Goal: Navigation & Orientation: Find specific page/section

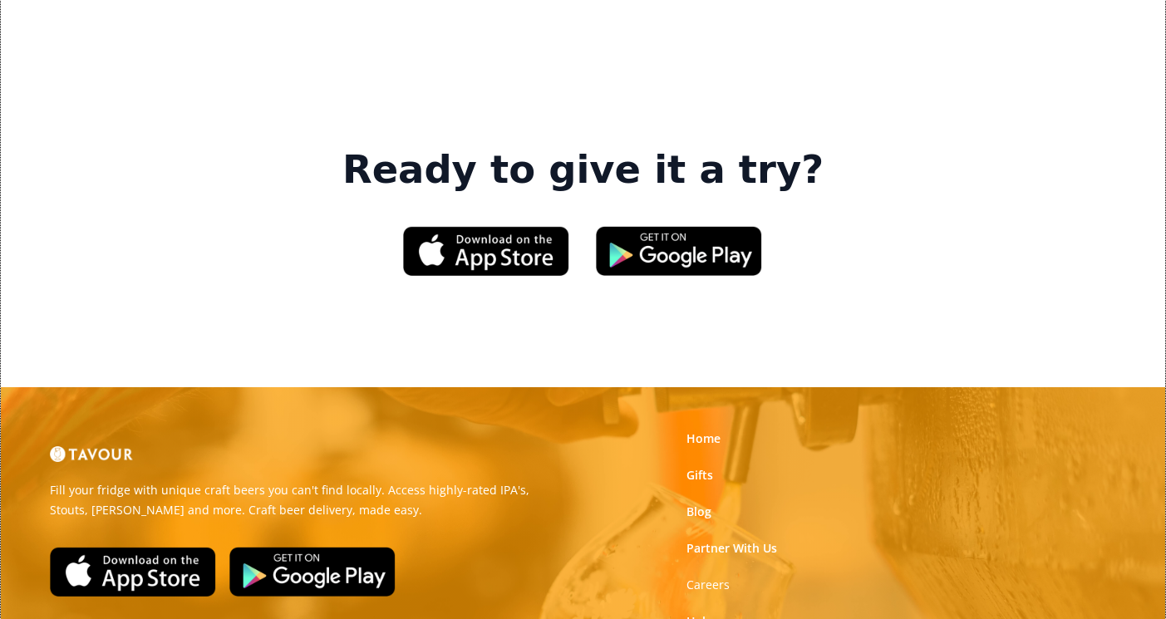
scroll to position [2428, 0]
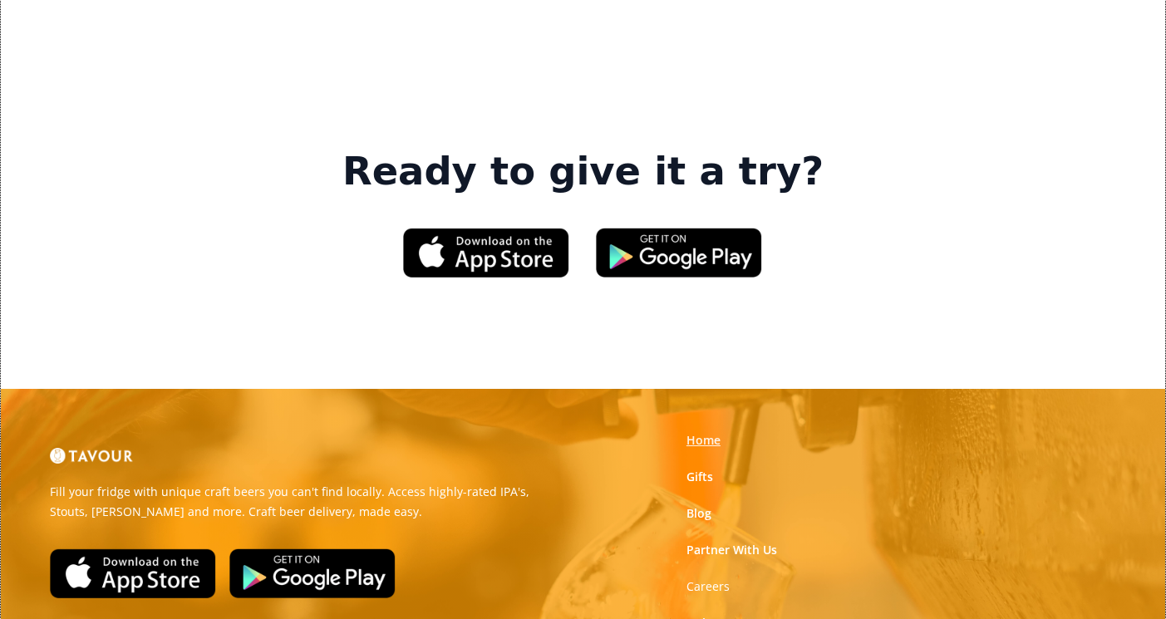
click at [697, 432] on link "Home" at bounding box center [703, 440] width 34 height 17
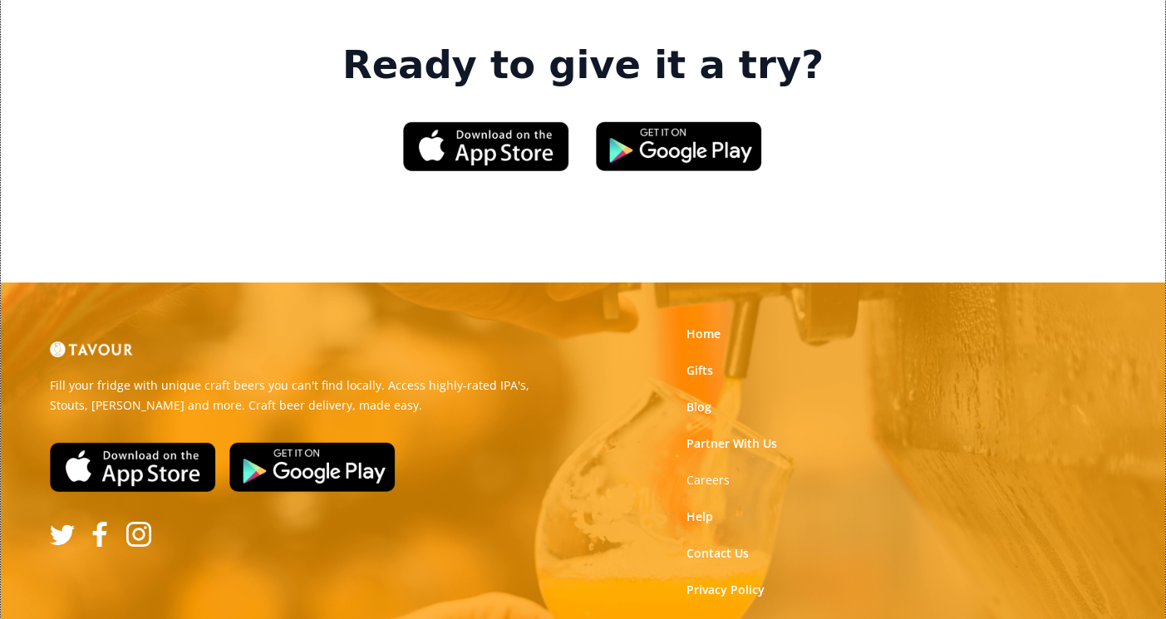
scroll to position [2537, 0]
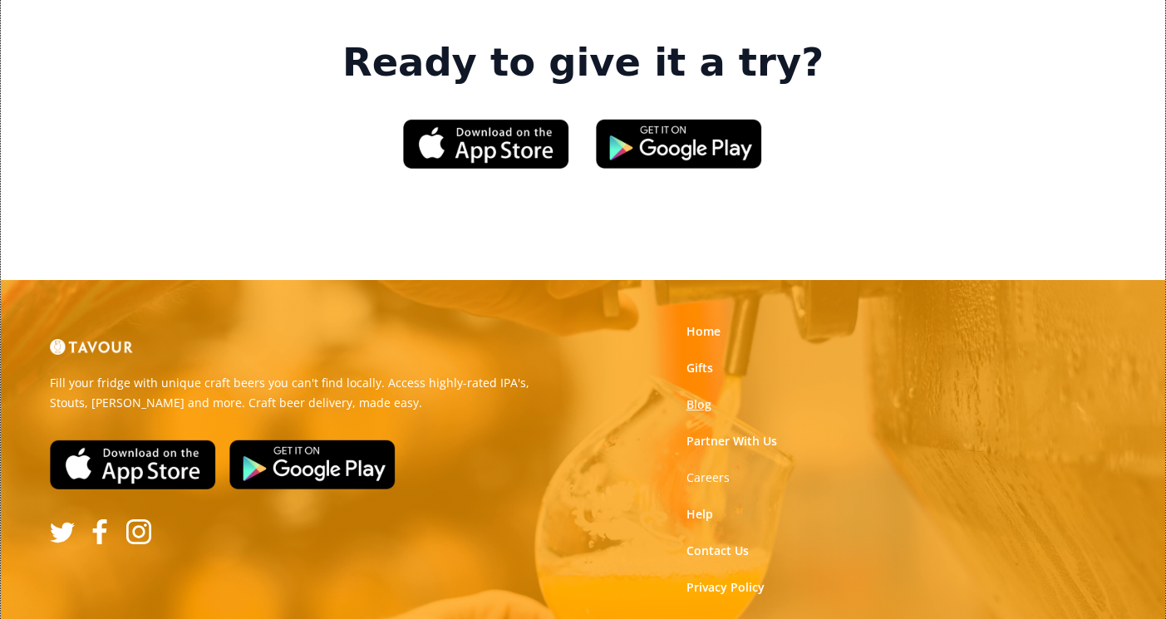
click at [702, 396] on link "Blog" at bounding box center [698, 404] width 25 height 17
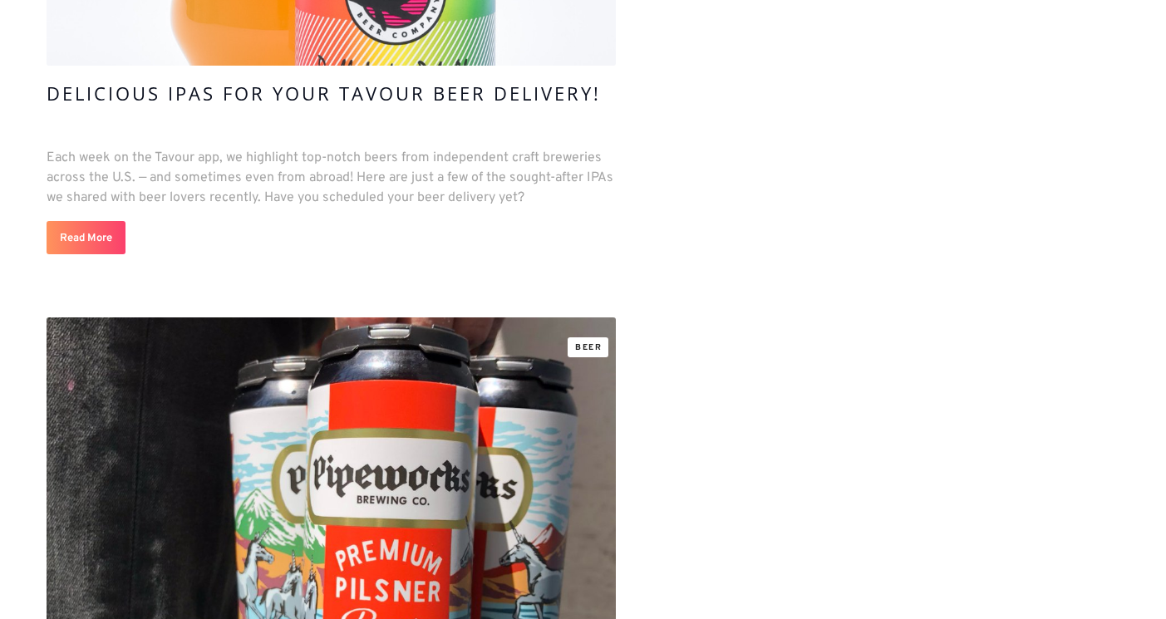
scroll to position [1819, 0]
